Goal: Register for event/course

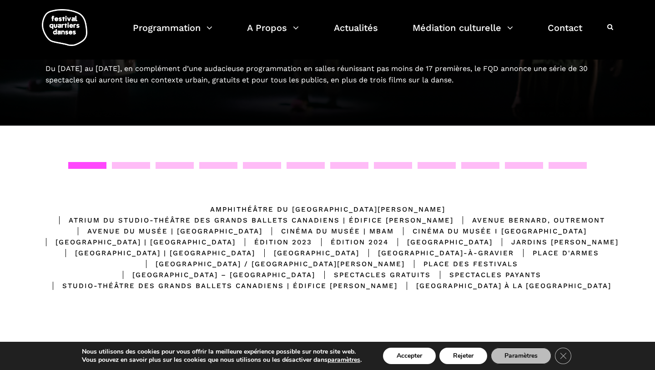
scroll to position [67, 0]
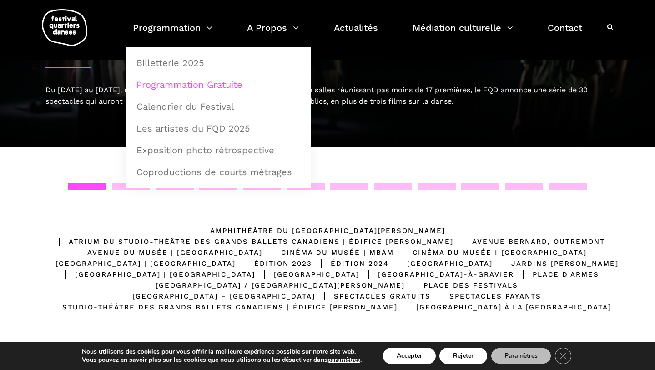
click at [187, 84] on link "Programmation Gratuite" at bounding box center [218, 84] width 175 height 21
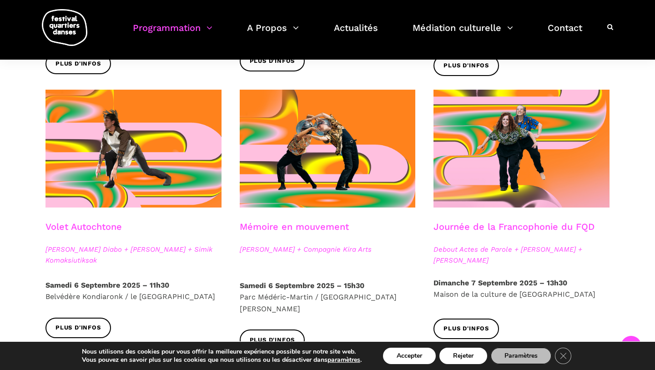
scroll to position [455, 0]
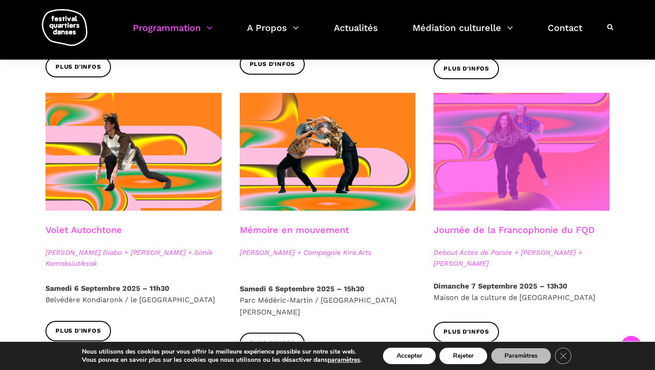
click at [532, 181] on span at bounding box center [521, 152] width 176 height 118
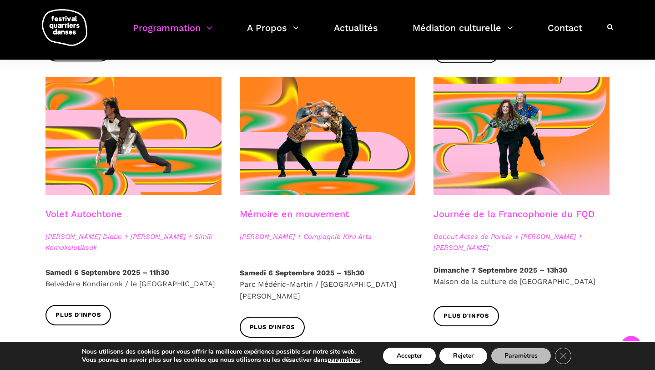
scroll to position [473, 0]
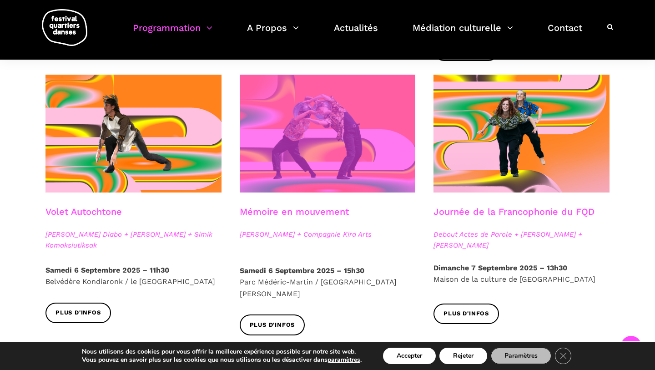
click at [276, 164] on span at bounding box center [328, 134] width 176 height 118
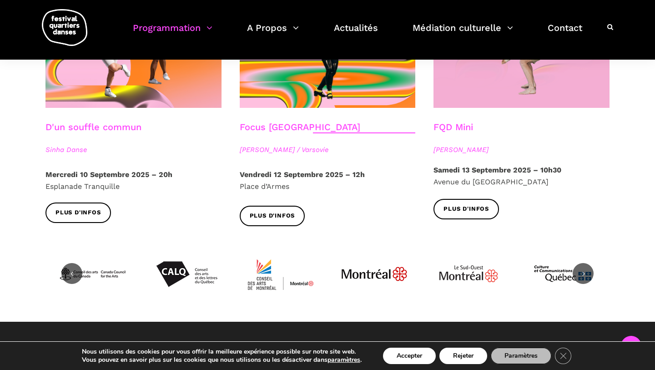
scroll to position [1091, 0]
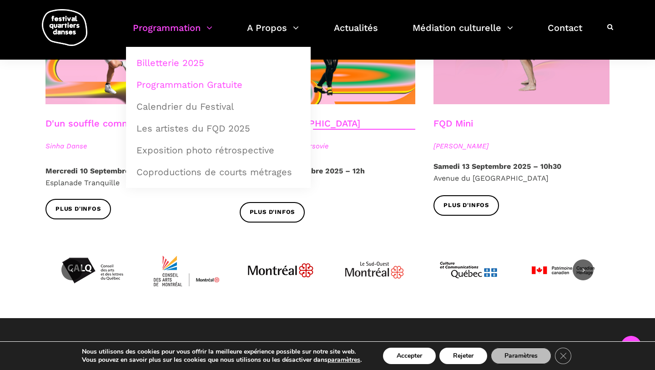
click at [170, 63] on link "Billetterie 2025" at bounding box center [218, 62] width 175 height 21
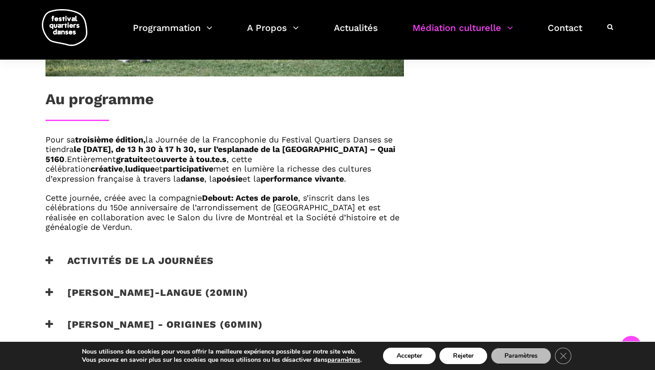
scroll to position [473, 0]
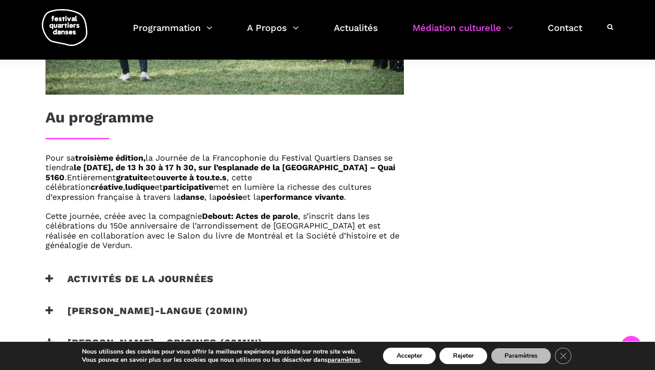
click at [138, 314] on h3 "Catherine Lalonde - Vire-langue (20min)" at bounding box center [146, 316] width 203 height 23
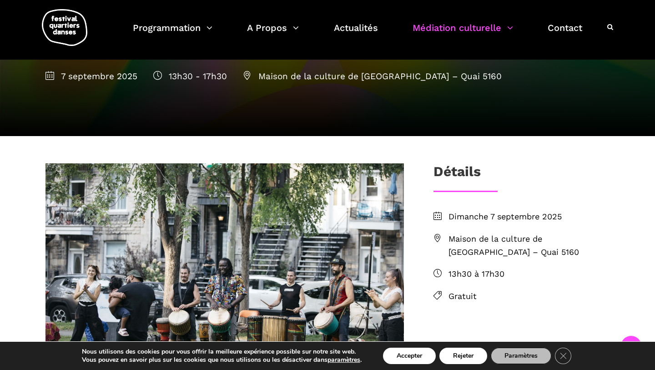
scroll to position [164, 0]
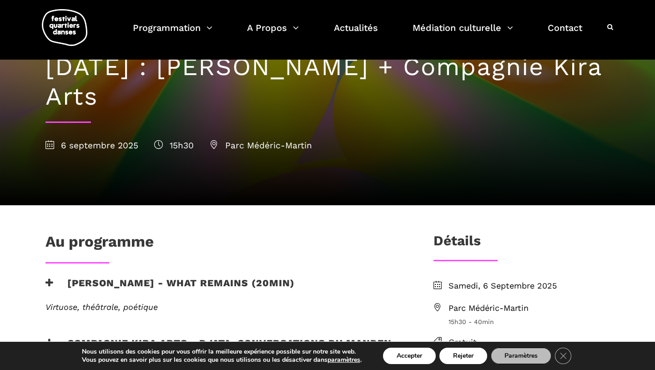
scroll to position [65, 0]
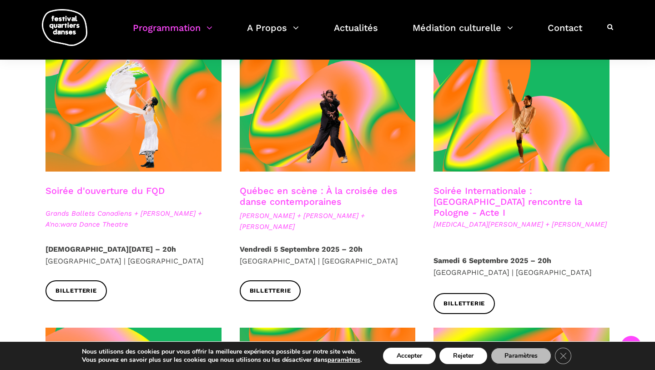
scroll to position [236, 0]
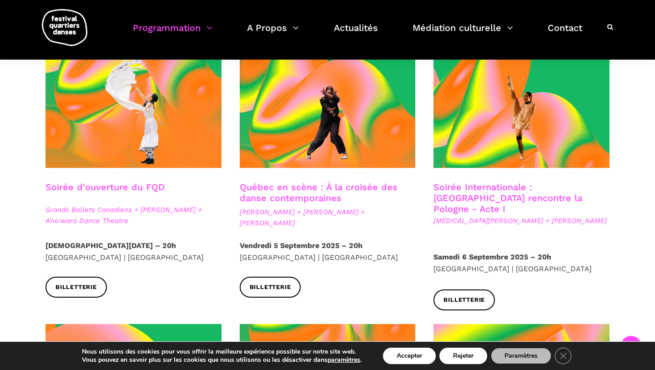
click at [288, 195] on link "Québec en scène : À la croisée des danse contemporaines" at bounding box center [319, 192] width 158 height 22
